Goal: Browse casually: Explore the website without a specific task or goal

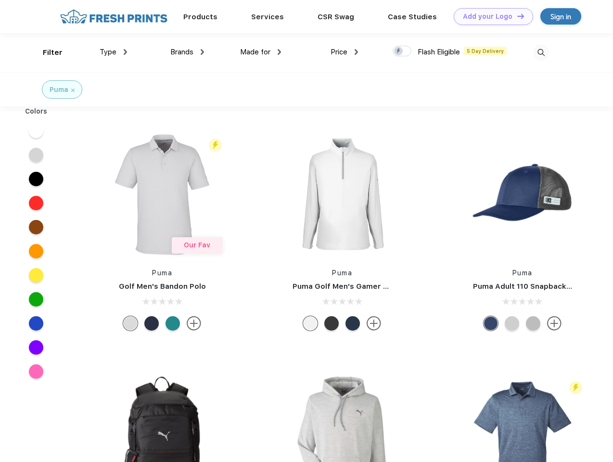
click at [490, 16] on link "Add your Logo Design Tool" at bounding box center [493, 16] width 79 height 17
click at [0, 0] on div "Design Tool" at bounding box center [0, 0] width 0 height 0
click at [517, 16] on link "Add your Logo Design Tool" at bounding box center [493, 16] width 79 height 17
click at [46, 52] on div "Filter" at bounding box center [53, 52] width 20 height 11
click at [114, 52] on span "Type" at bounding box center [108, 52] width 17 height 9
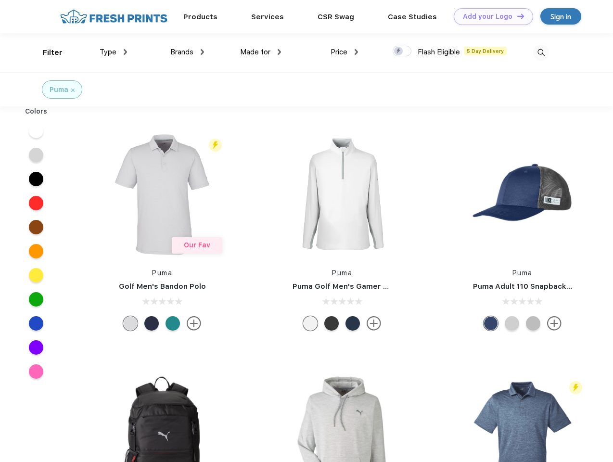
click at [187, 52] on span "Brands" at bounding box center [181, 52] width 23 height 9
click at [261, 52] on span "Made for" at bounding box center [255, 52] width 30 height 9
click at [345, 52] on span "Price" at bounding box center [339, 52] width 17 height 9
click at [403, 52] on div at bounding box center [402, 51] width 19 height 11
click at [399, 52] on input "checkbox" at bounding box center [396, 48] width 6 height 6
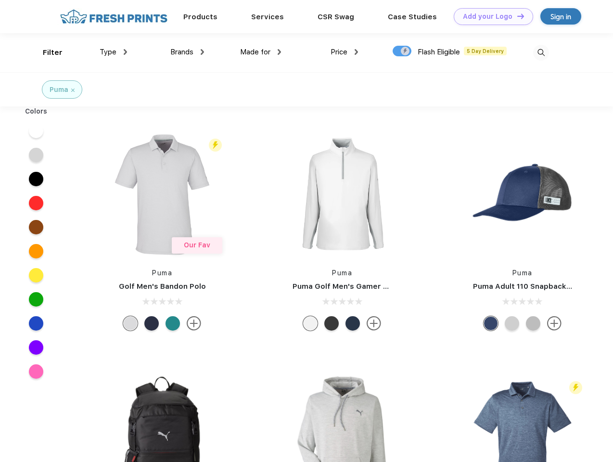
click at [541, 52] on img at bounding box center [541, 53] width 16 height 16
